Goal: Task Accomplishment & Management: Use online tool/utility

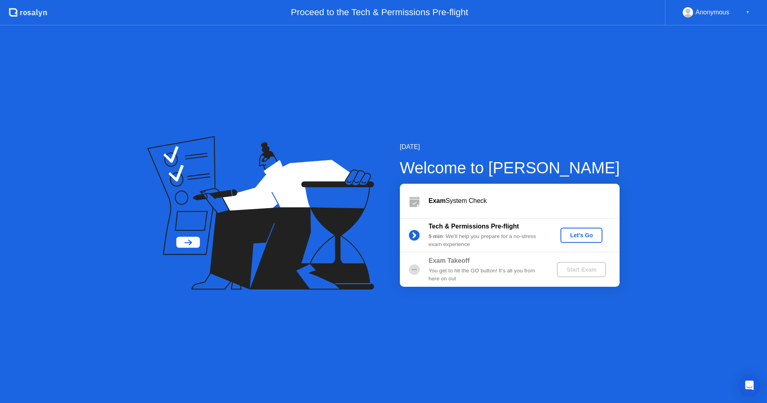
click at [589, 233] on div "Let's Go" at bounding box center [582, 235] width 36 height 6
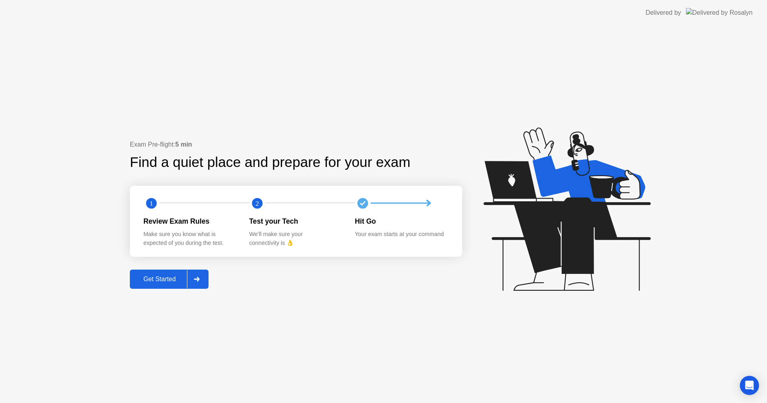
click at [175, 279] on div "Get Started" at bounding box center [159, 279] width 55 height 7
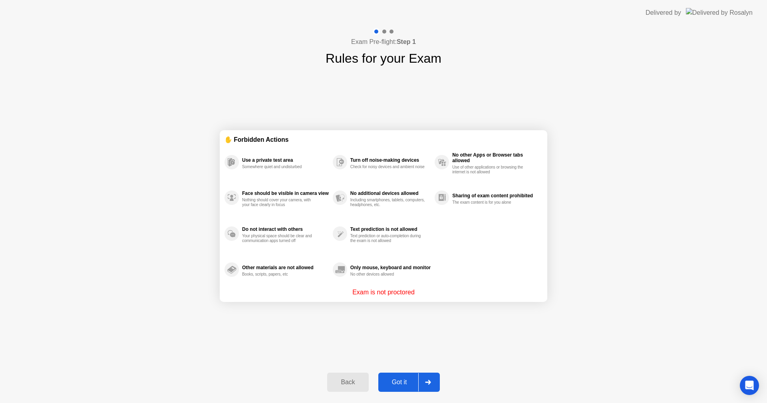
click at [401, 387] on button "Got it" at bounding box center [409, 382] width 62 height 19
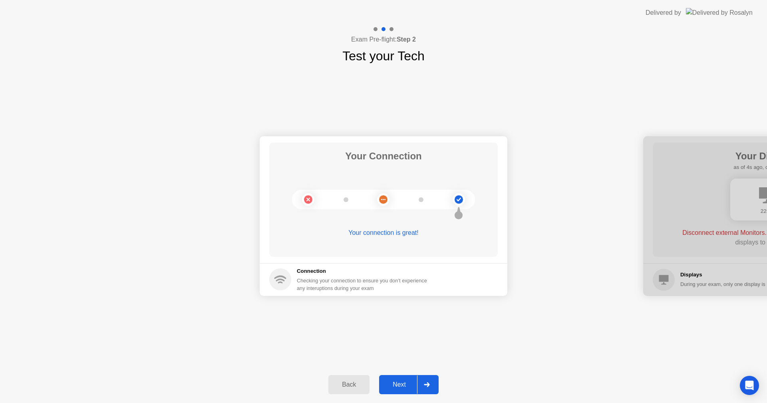
click at [412, 379] on button "Next" at bounding box center [409, 384] width 60 height 19
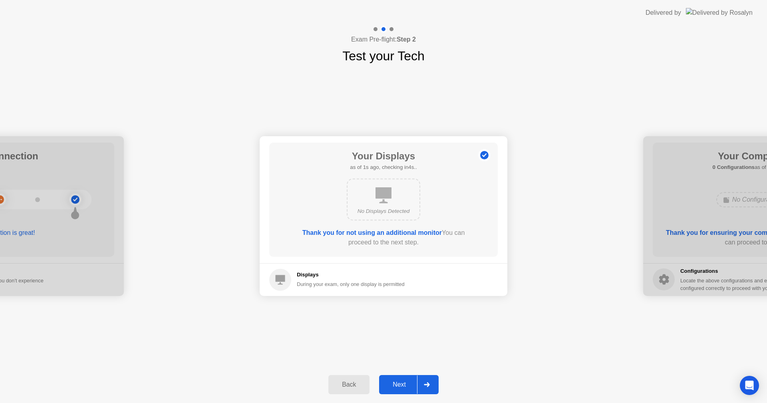
click at [395, 382] on div "Next" at bounding box center [399, 384] width 36 height 7
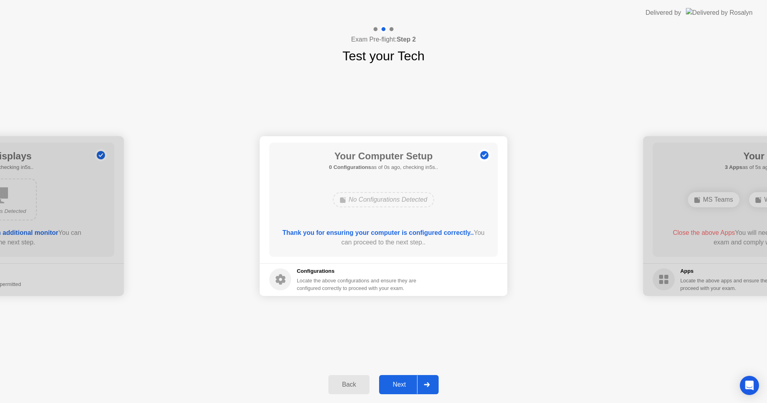
click at [406, 387] on div "Next" at bounding box center [399, 384] width 36 height 7
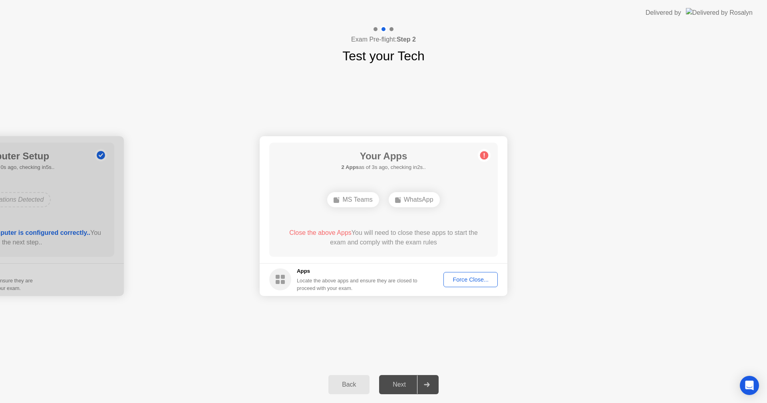
click at [475, 279] on div "Force Close..." at bounding box center [470, 279] width 49 height 6
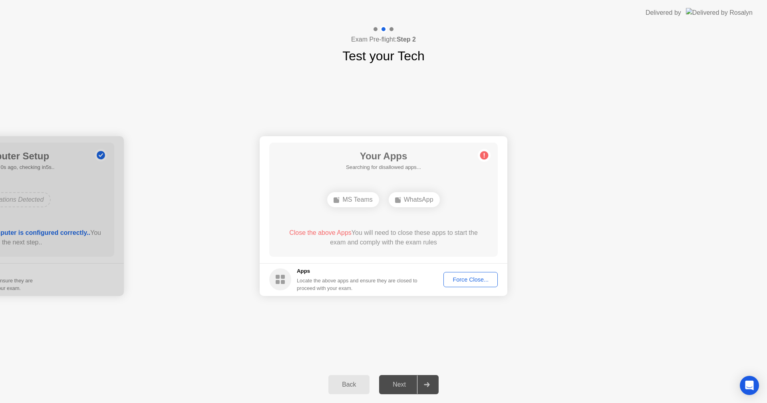
click at [474, 282] on div "Force Close..." at bounding box center [470, 279] width 49 height 6
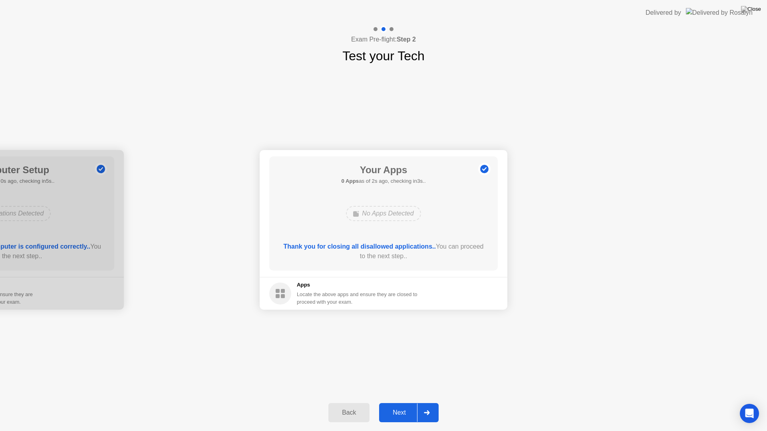
click at [398, 403] on div "Next" at bounding box center [399, 412] width 36 height 7
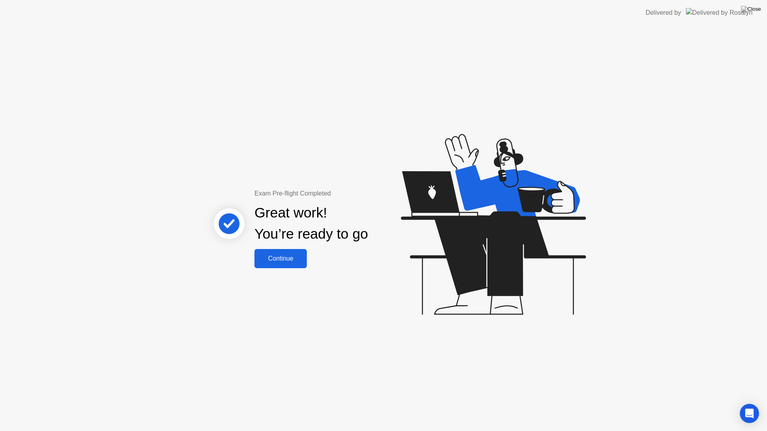
click at [284, 258] on div "Continue" at bounding box center [281, 258] width 48 height 7
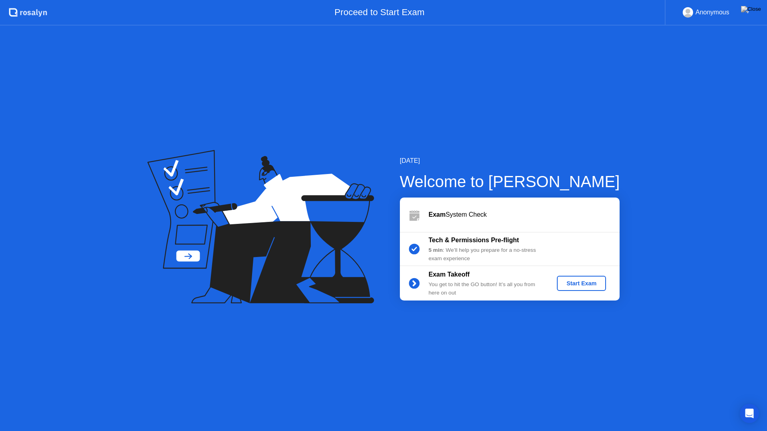
click at [584, 278] on button "Start Exam" at bounding box center [581, 283] width 49 height 15
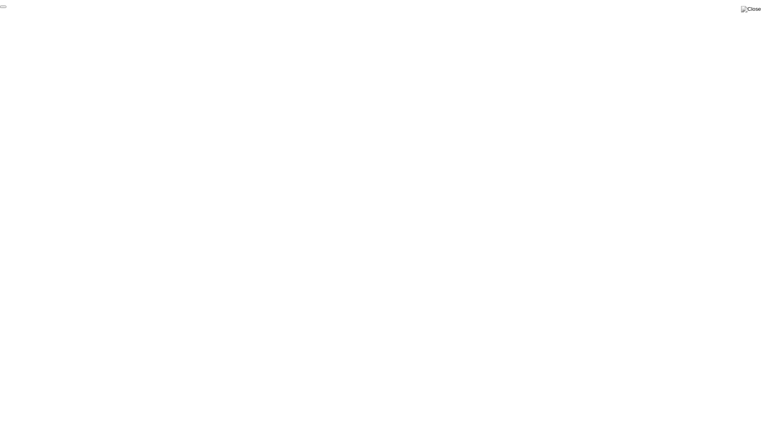
click at [6, 8] on button "End Proctoring Session" at bounding box center [3, 7] width 6 height 2
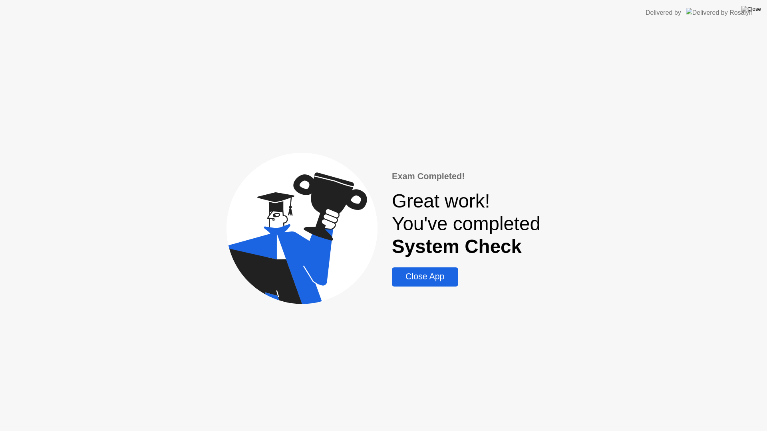
click at [408, 273] on div "Close App" at bounding box center [424, 277] width 61 height 10
